Goal: Find specific page/section: Find specific page/section

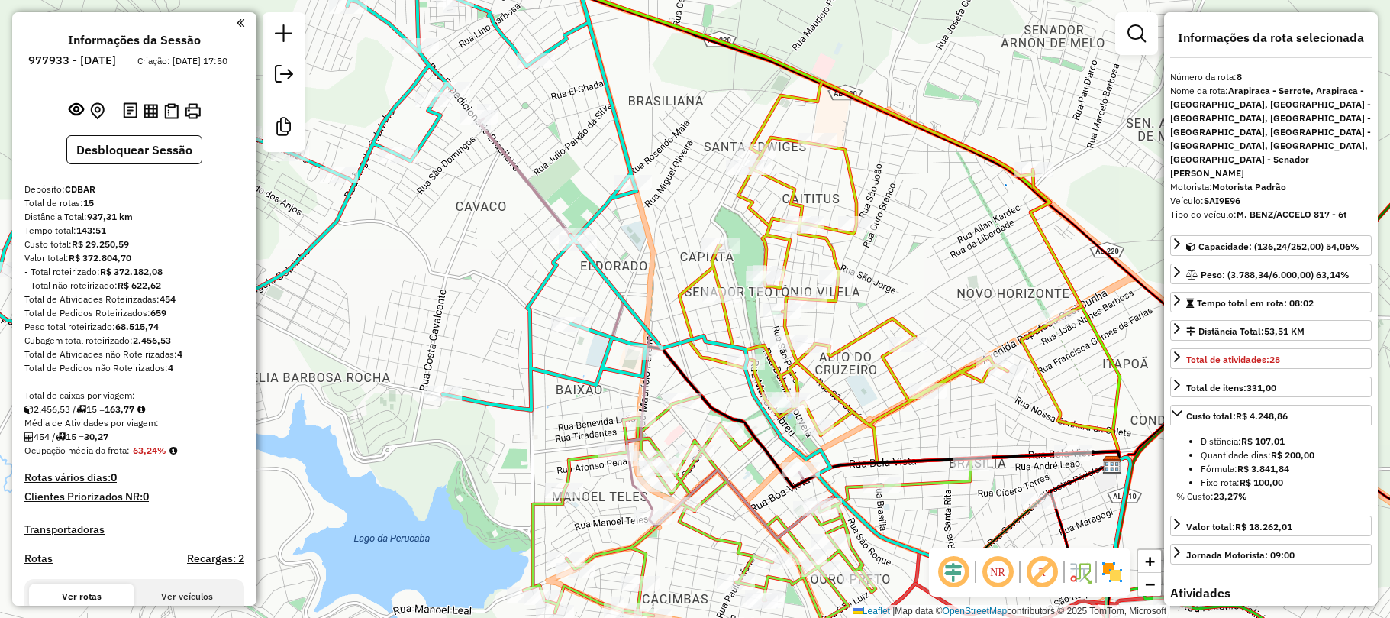
select select "**********"
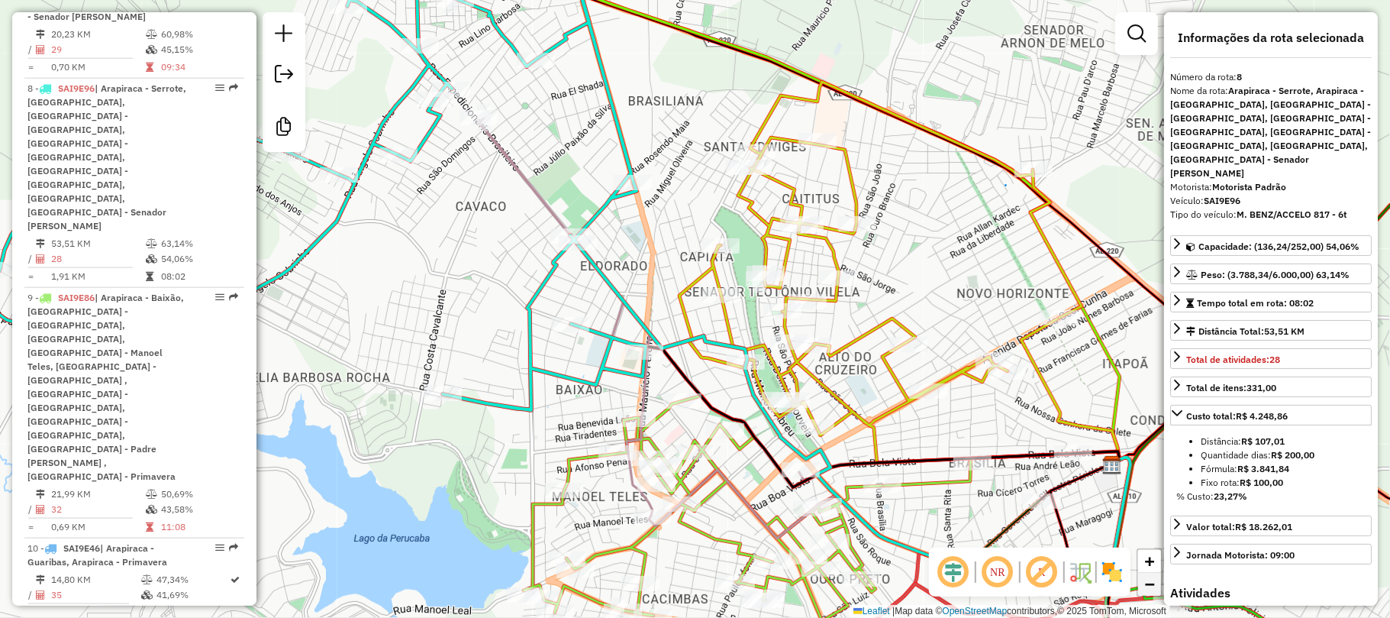
click at [1152, 592] on span "−" at bounding box center [1150, 583] width 10 height 19
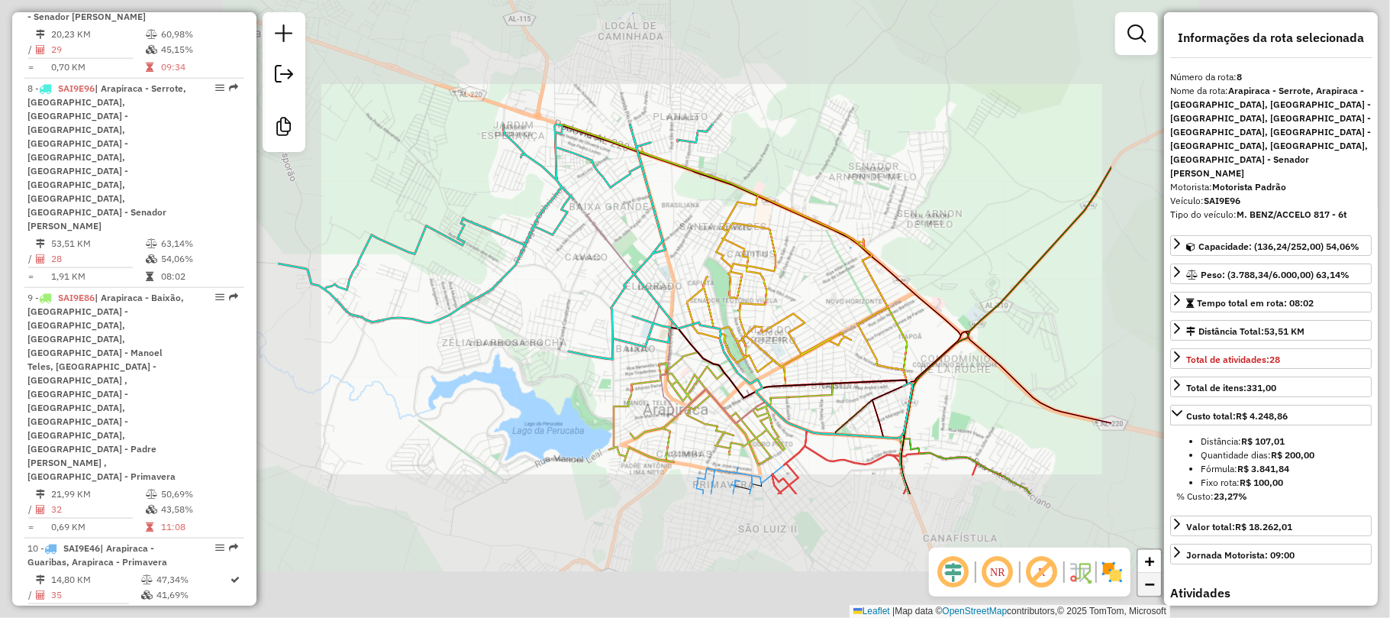
click at [1152, 592] on span "−" at bounding box center [1150, 583] width 10 height 19
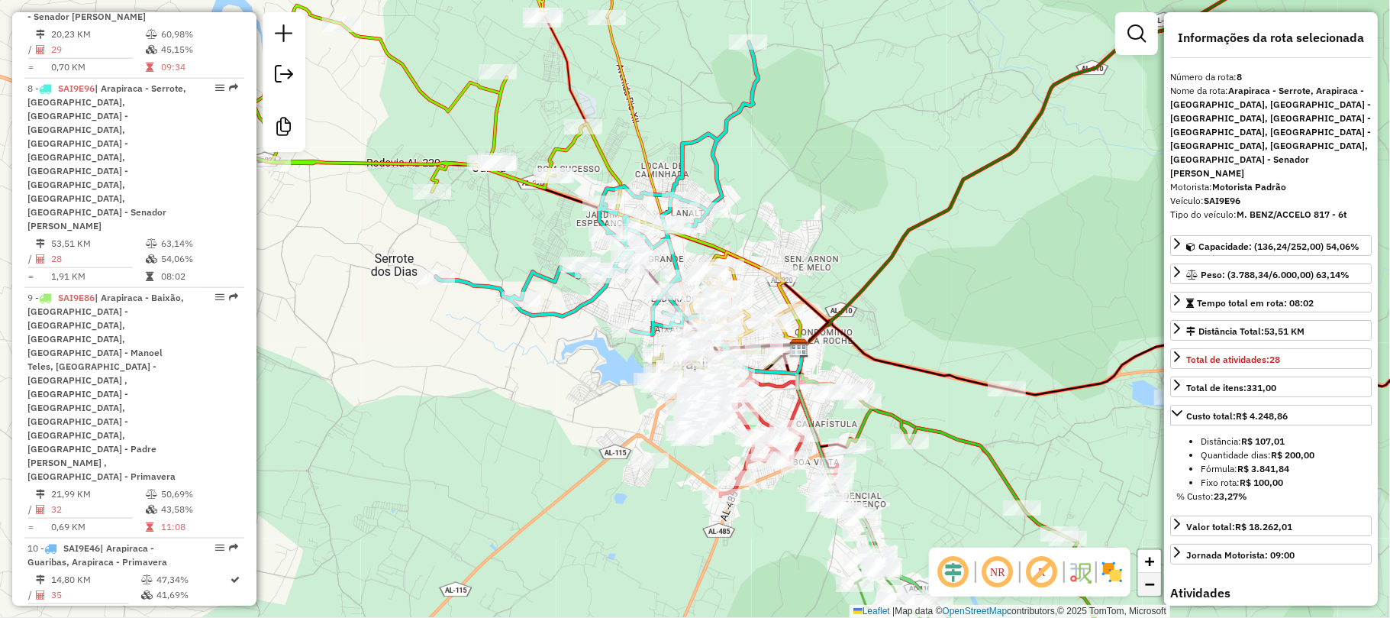
click at [1152, 592] on span "−" at bounding box center [1150, 583] width 10 height 19
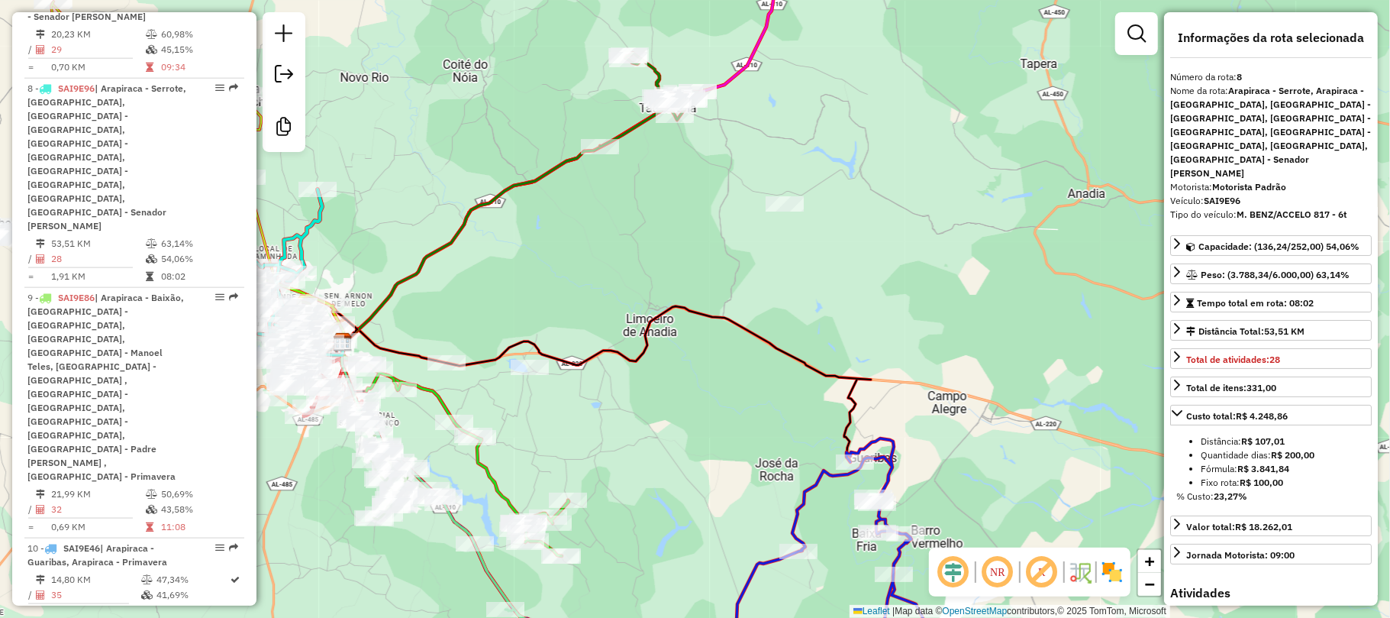
drag, startPoint x: 832, startPoint y: 347, endPoint x: 654, endPoint y: 343, distance: 177.9
click at [654, 343] on div "Janela de atendimento Grade de atendimento Capacidade Transportadoras Veículos …" at bounding box center [695, 309] width 1390 height 618
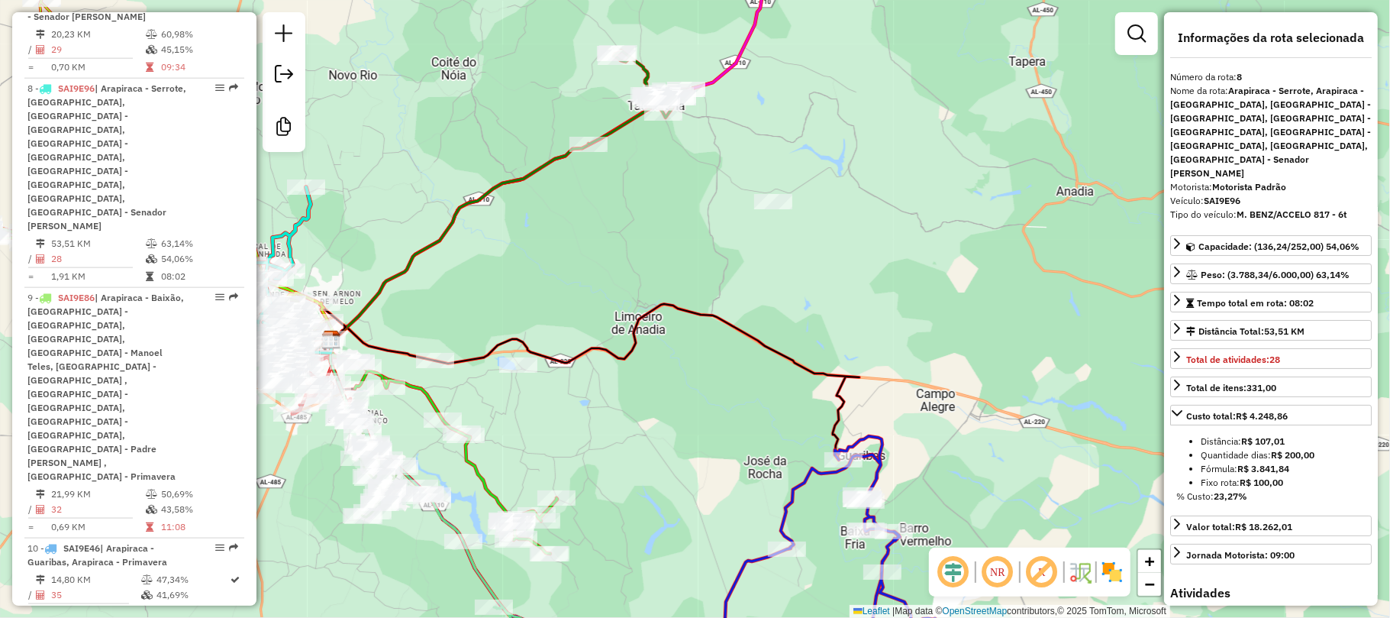
click at [934, 303] on div "Janela de atendimento Grade de atendimento Capacidade Transportadoras Veículos …" at bounding box center [695, 309] width 1390 height 618
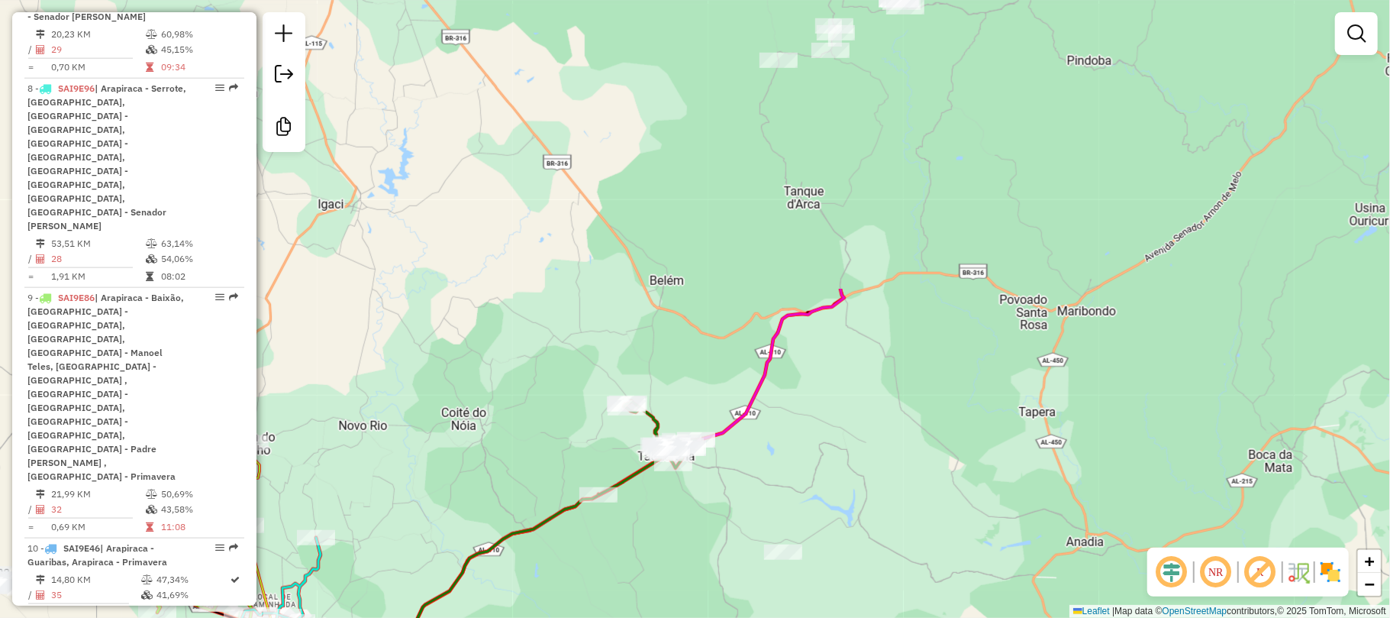
drag, startPoint x: 1011, startPoint y: 214, endPoint x: 1029, endPoint y: 434, distance: 219.8
click at [1029, 434] on div "Janela de atendimento Grade de atendimento Capacidade Transportadoras Veículos …" at bounding box center [695, 309] width 1390 height 618
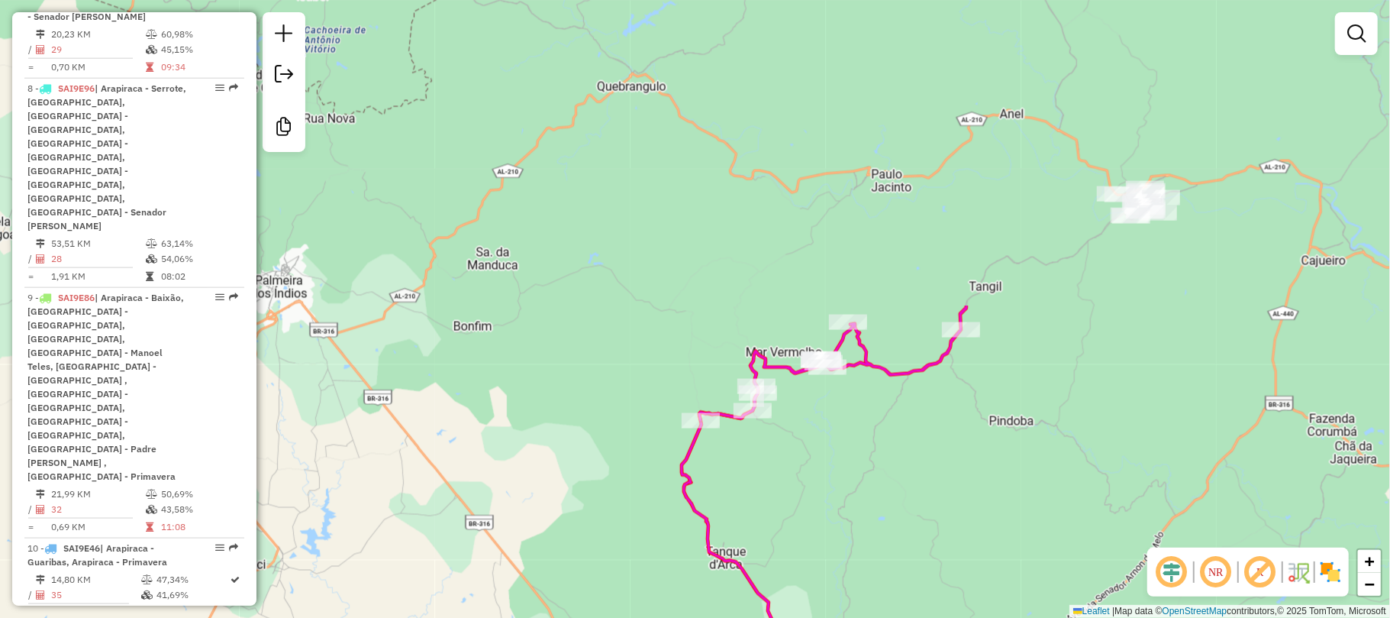
drag, startPoint x: 1030, startPoint y: 260, endPoint x: 1000, endPoint y: 476, distance: 218.2
click at [1000, 476] on div "Janela de atendimento Grade de atendimento Capacidade Transportadoras Veículos …" at bounding box center [695, 309] width 1390 height 618
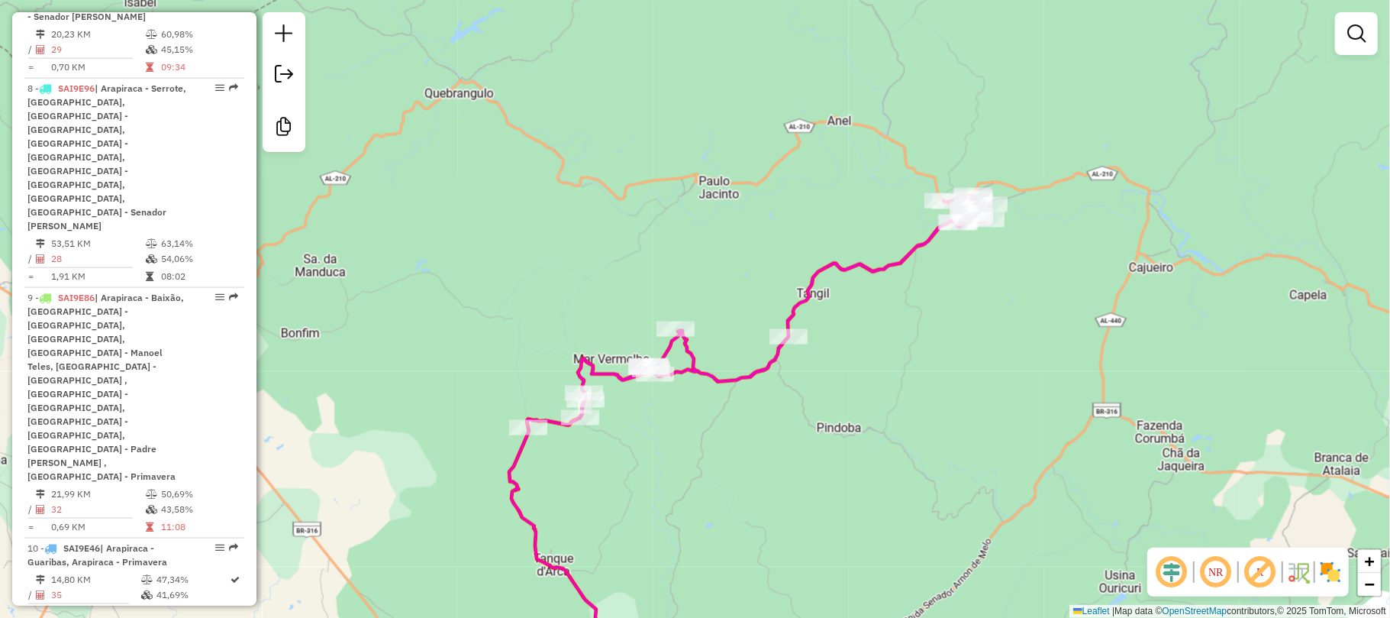
drag, startPoint x: 847, startPoint y: 252, endPoint x: 728, endPoint y: 260, distance: 118.6
click at [728, 260] on div "Janela de atendimento Grade de atendimento Capacidade Transportadoras Veículos …" at bounding box center [695, 309] width 1390 height 618
